Goal: Task Accomplishment & Management: Manage account settings

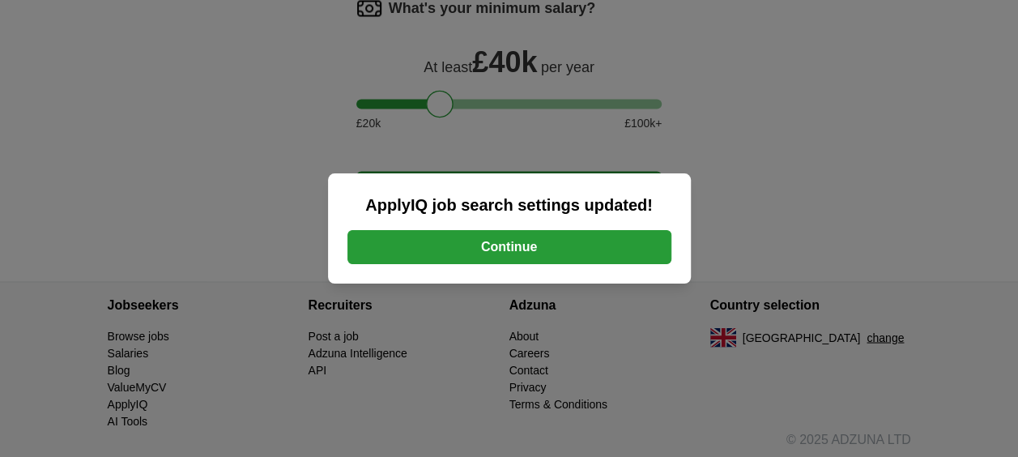
click at [542, 248] on button "Continue" at bounding box center [509, 247] width 324 height 34
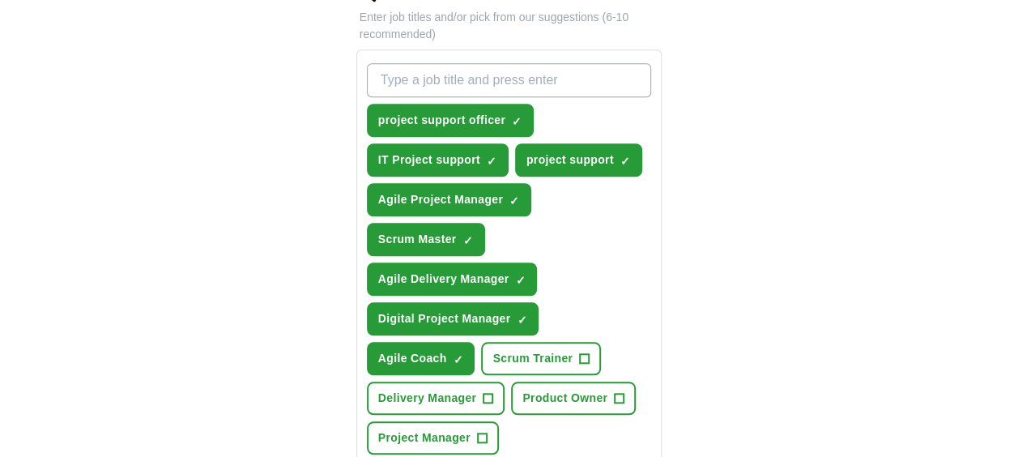
scroll to position [648, 0]
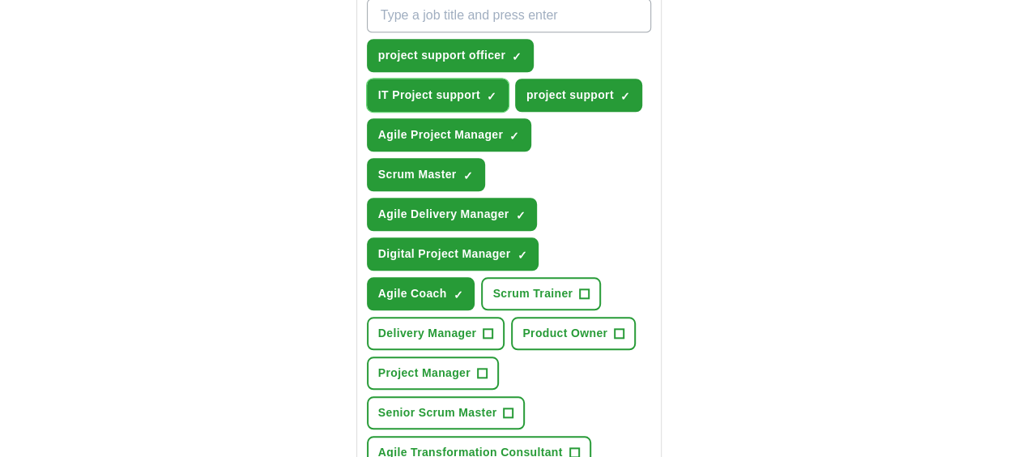
click at [0, 0] on span "×" at bounding box center [0, 0] width 0 height 0
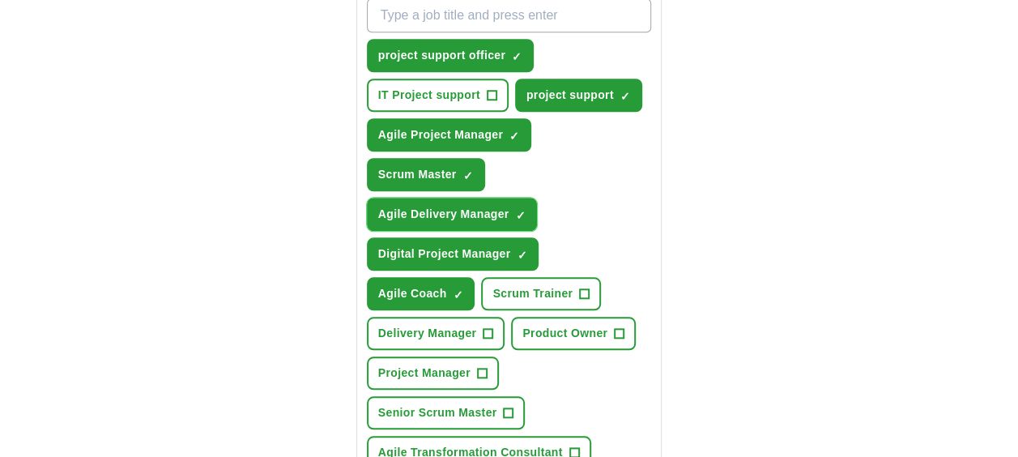
click at [0, 0] on span "×" at bounding box center [0, 0] width 0 height 0
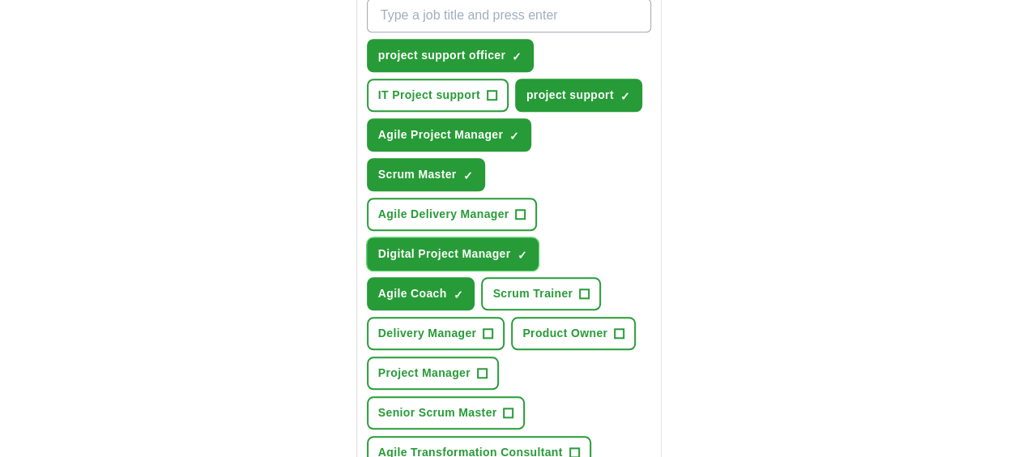
click at [0, 0] on span "×" at bounding box center [0, 0] width 0 height 0
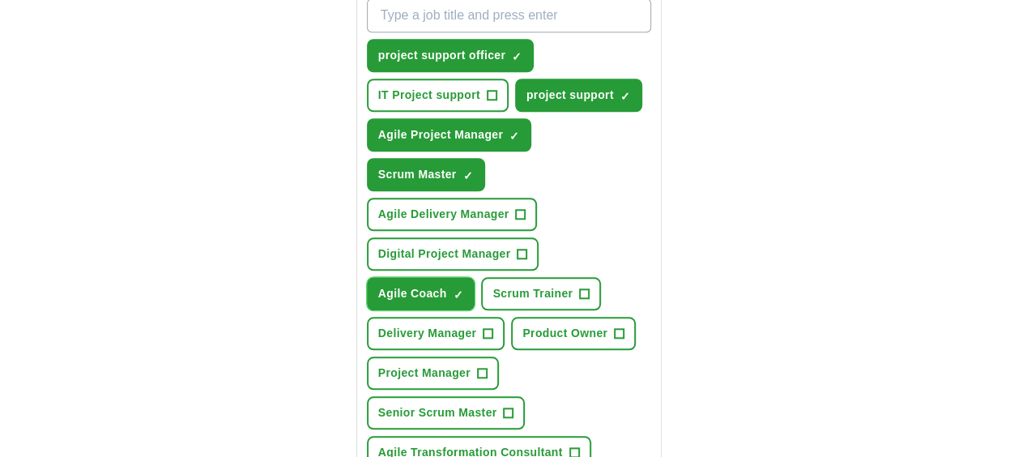
click at [462, 289] on span "✓ ×" at bounding box center [458, 294] width 10 height 10
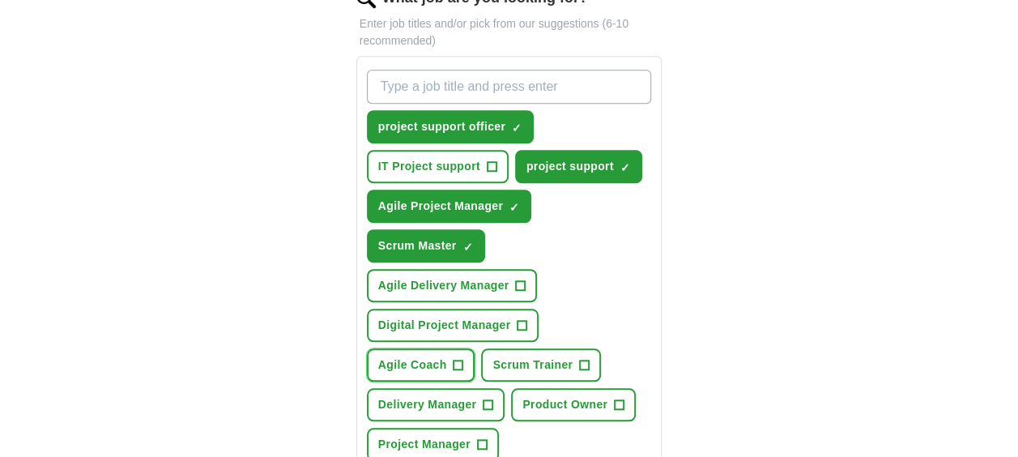
scroll to position [567, 0]
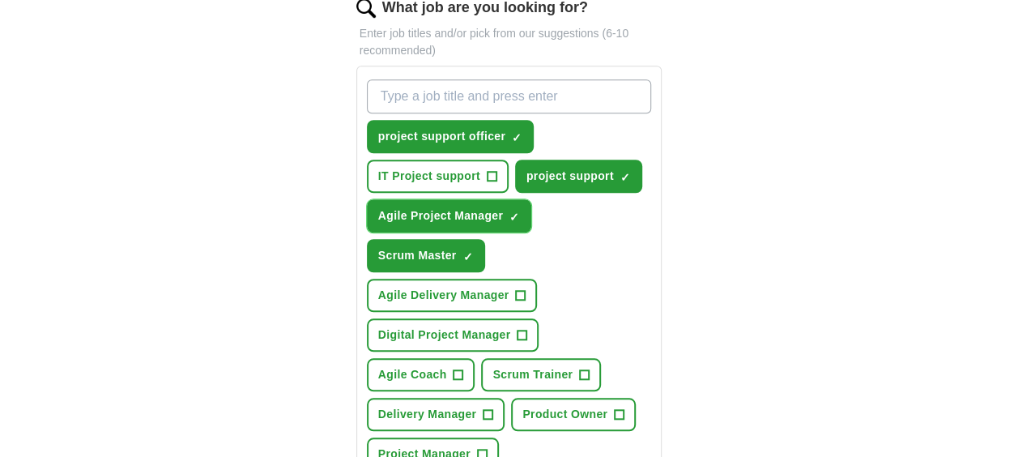
click at [0, 0] on span "×" at bounding box center [0, 0] width 0 height 0
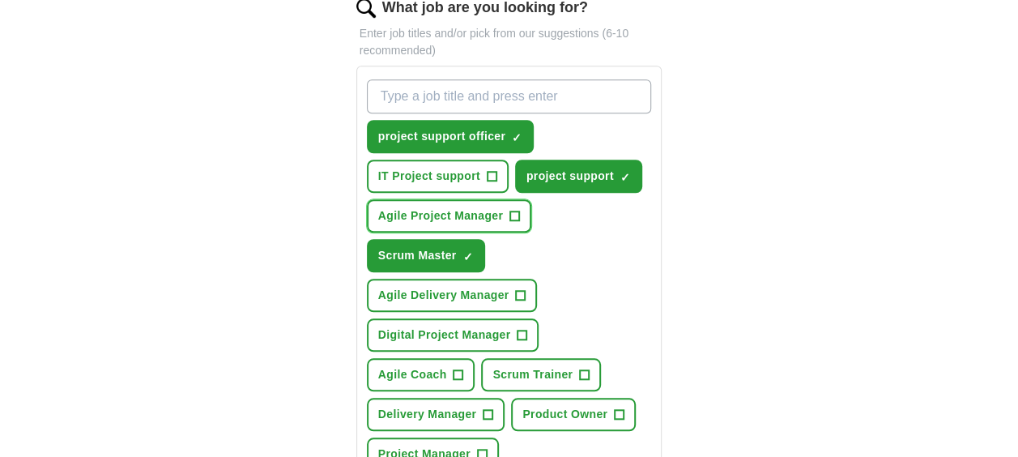
click at [513, 210] on span "+" at bounding box center [515, 216] width 10 height 13
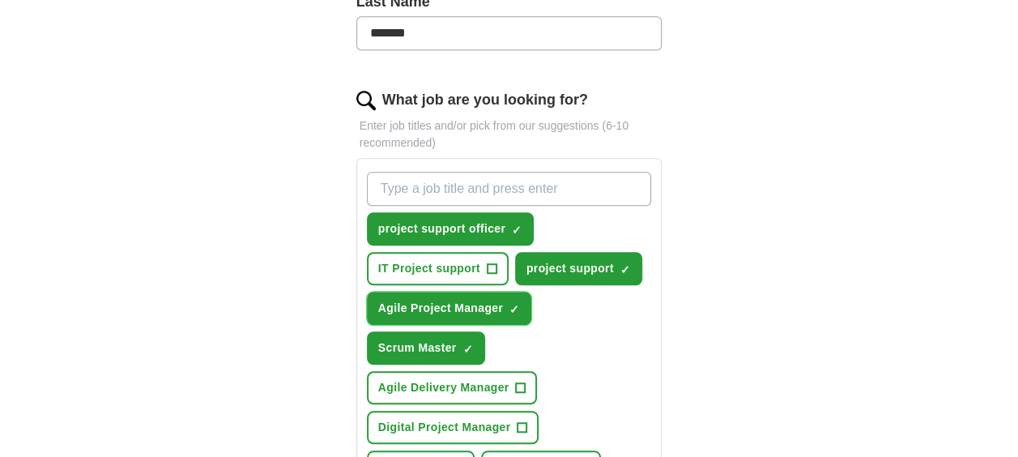
scroll to position [405, 0]
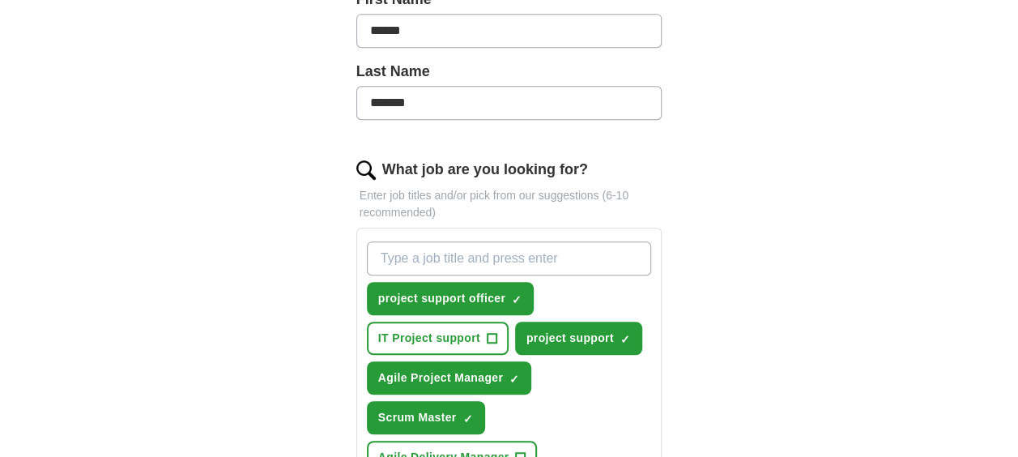
click at [562, 257] on input "What job are you looking for?" at bounding box center [509, 258] width 285 height 34
type input "Junior scrum master"
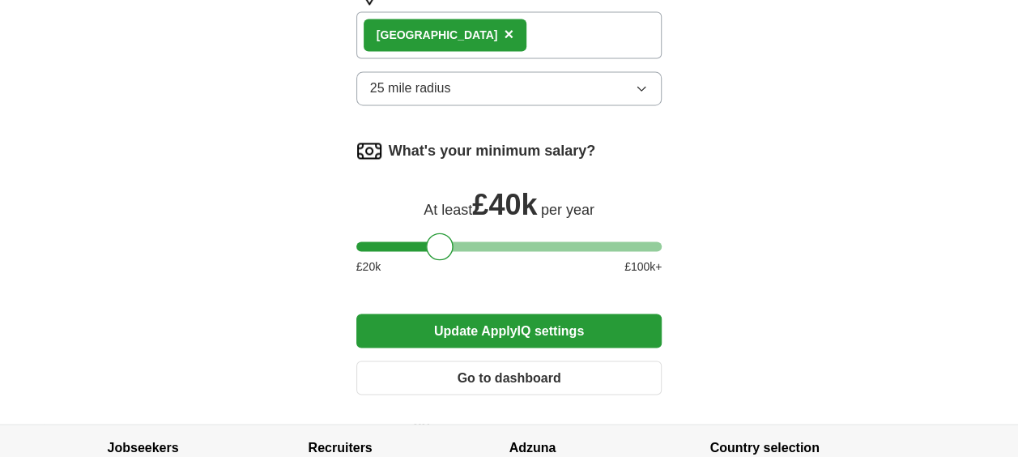
scroll to position [1295, 0]
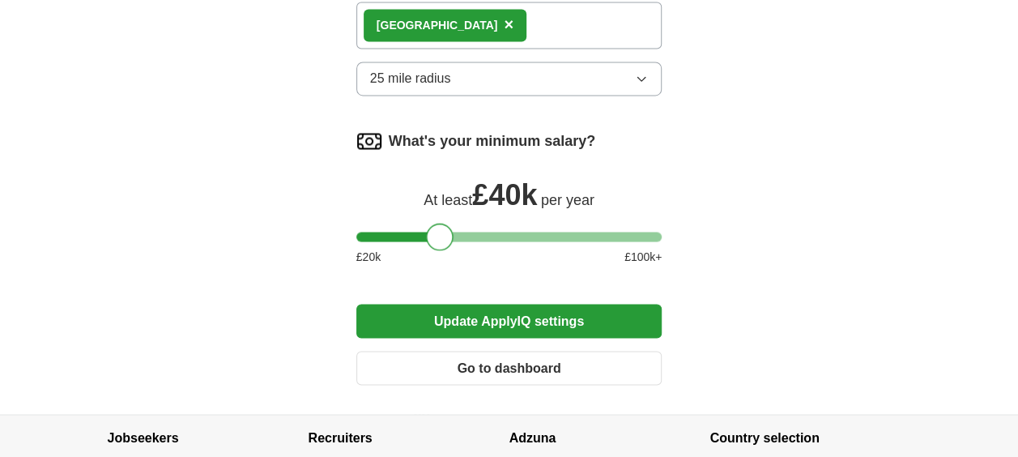
drag, startPoint x: 441, startPoint y: 233, endPoint x: 437, endPoint y: 243, distance: 10.5
click at [440, 239] on div at bounding box center [440, 237] width 28 height 28
click at [478, 324] on button "Update ApplyIQ settings" at bounding box center [509, 321] width 306 height 34
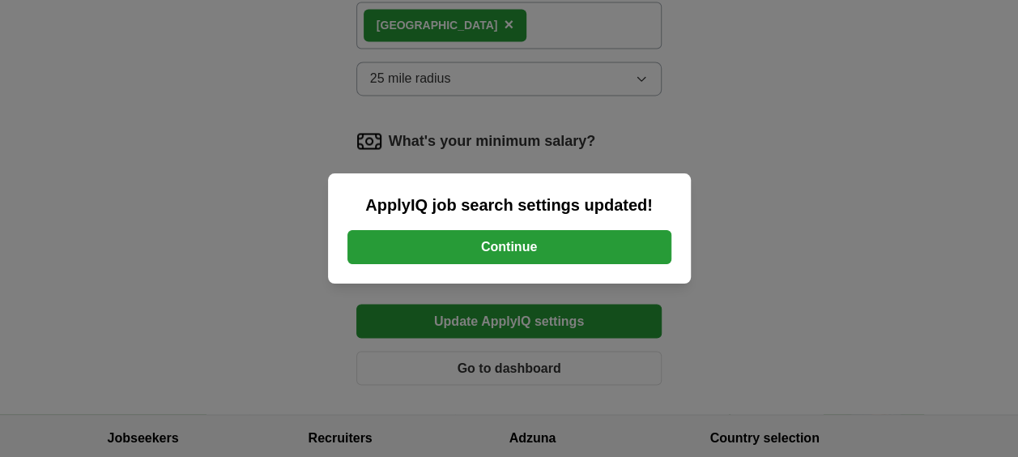
click at [515, 243] on button "Continue" at bounding box center [509, 247] width 324 height 34
